Goal: Find contact information: Find contact information

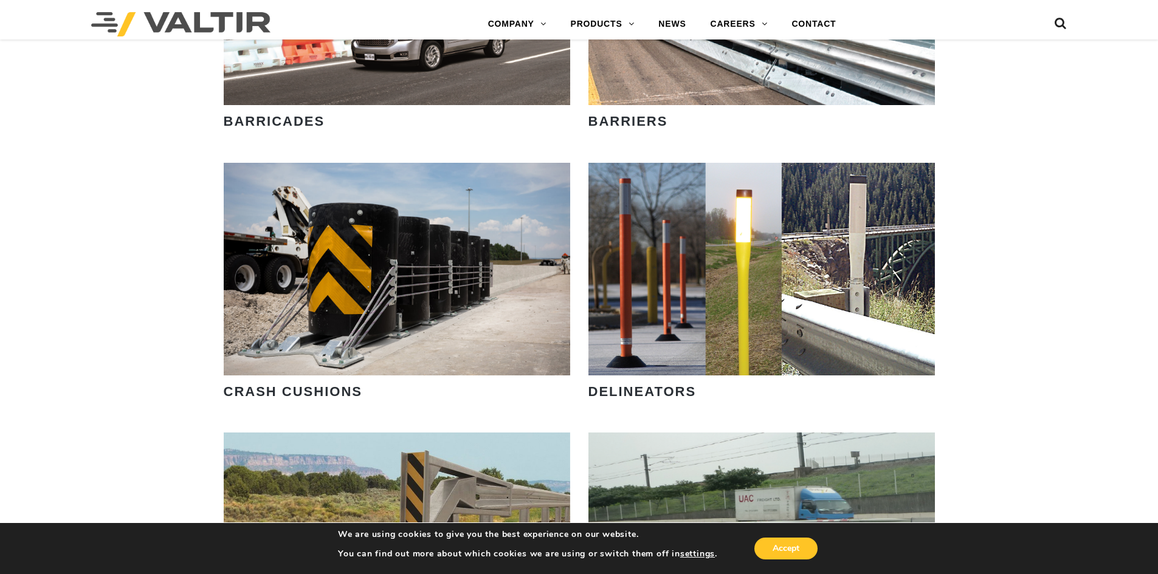
scroll to position [973, 0]
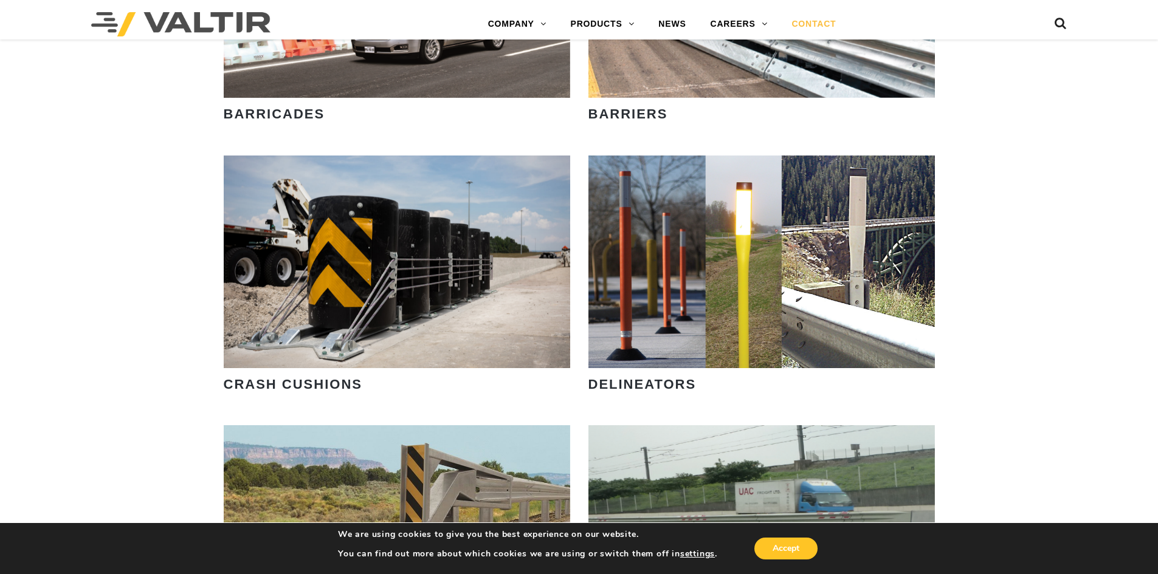
click at [808, 18] on link "CONTACT" at bounding box center [813, 24] width 69 height 24
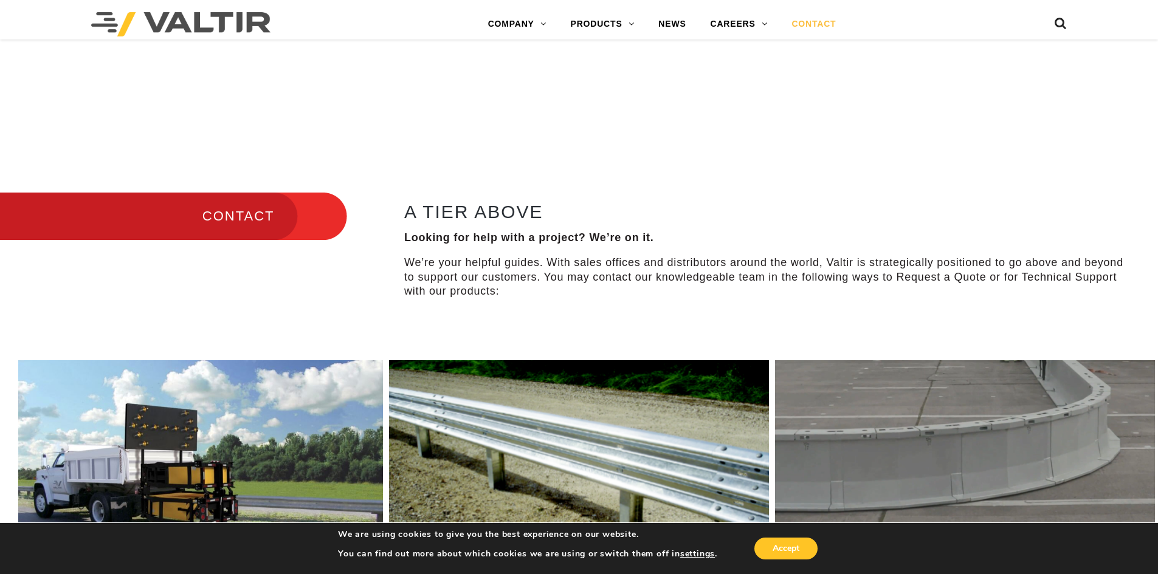
scroll to position [304, 0]
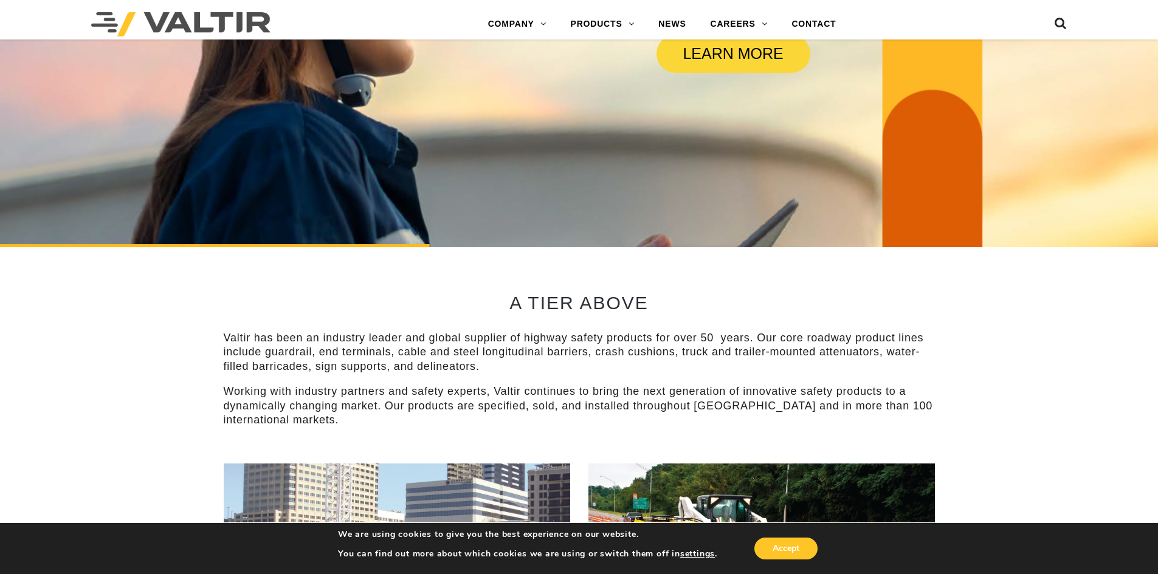
scroll to position [608, 0]
